Goal: Entertainment & Leisure: Consume media (video, audio)

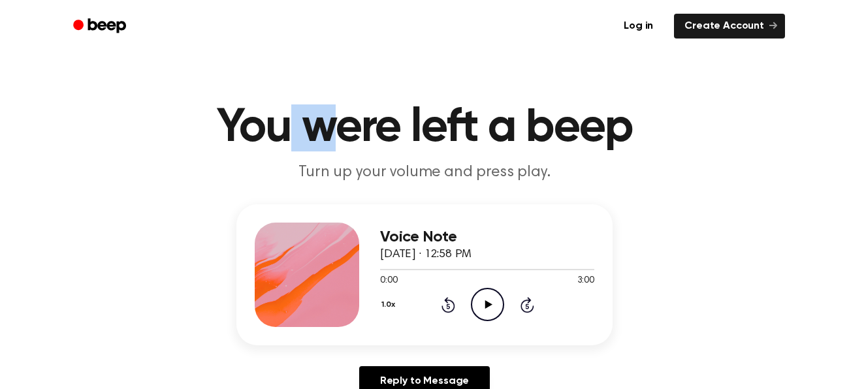
drag, startPoint x: 329, startPoint y: 53, endPoint x: 281, endPoint y: 58, distance: 47.9
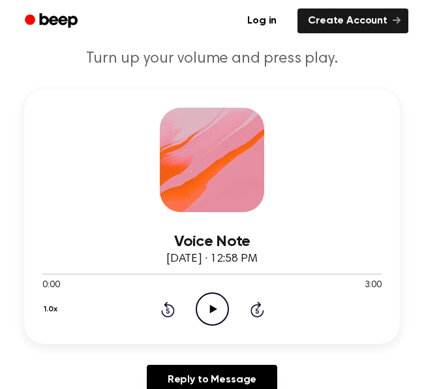
scroll to position [135, 0]
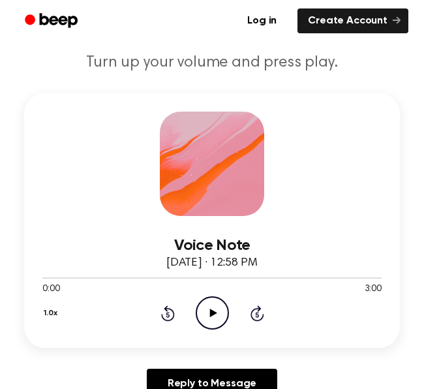
click at [214, 317] on icon "Play Audio" at bounding box center [212, 312] width 33 height 33
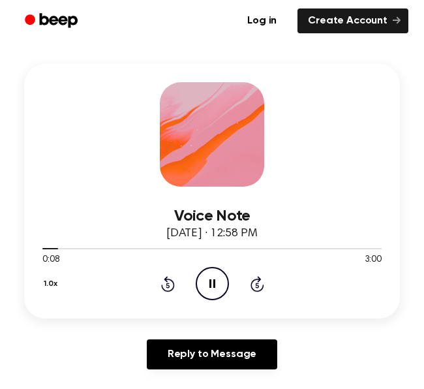
click at [215, 282] on icon "Pause Audio" at bounding box center [212, 283] width 33 height 33
click at [215, 282] on icon "Play Audio" at bounding box center [212, 283] width 33 height 33
click at [215, 282] on icon "Pause Audio" at bounding box center [212, 283] width 33 height 33
click at [215, 282] on icon "Play Audio" at bounding box center [212, 283] width 33 height 33
click at [220, 285] on icon "Pause Audio" at bounding box center [212, 283] width 33 height 33
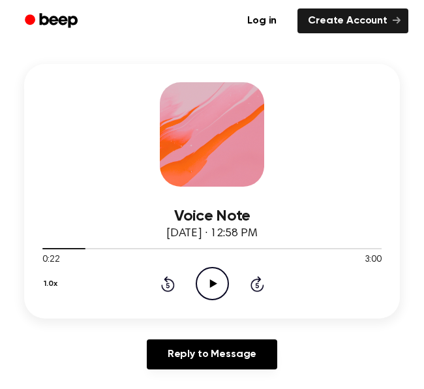
click at [220, 285] on icon "Play Audio" at bounding box center [212, 283] width 33 height 33
click at [219, 277] on icon "Pause Audio" at bounding box center [212, 283] width 33 height 33
click at [264, 281] on div "1.0x Rewind 5 seconds Play Audio Skip 5 seconds" at bounding box center [211, 283] width 339 height 33
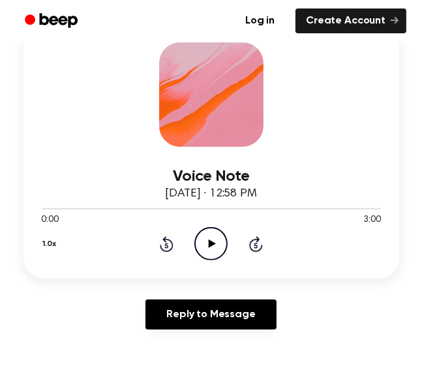
scroll to position [212, 0]
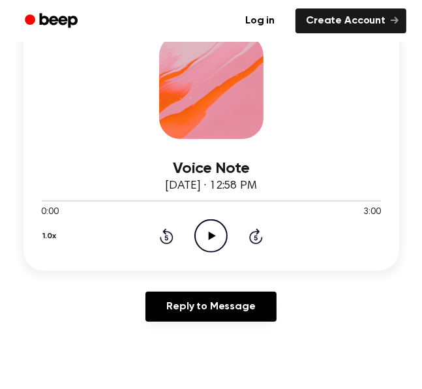
click at [207, 232] on icon "Play Audio" at bounding box center [211, 235] width 33 height 33
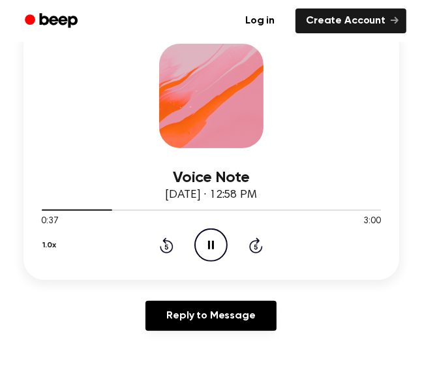
scroll to position [211, 0]
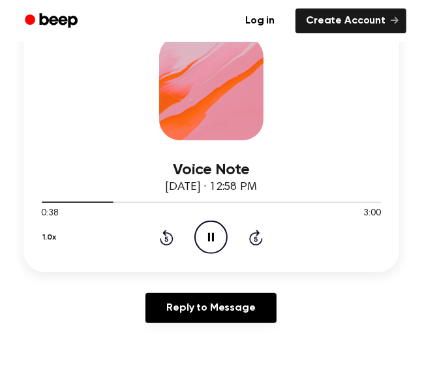
click at [213, 238] on icon at bounding box center [211, 237] width 6 height 8
click at [214, 238] on icon at bounding box center [212, 237] width 7 height 8
